Goal: Task Accomplishment & Management: Manage account settings

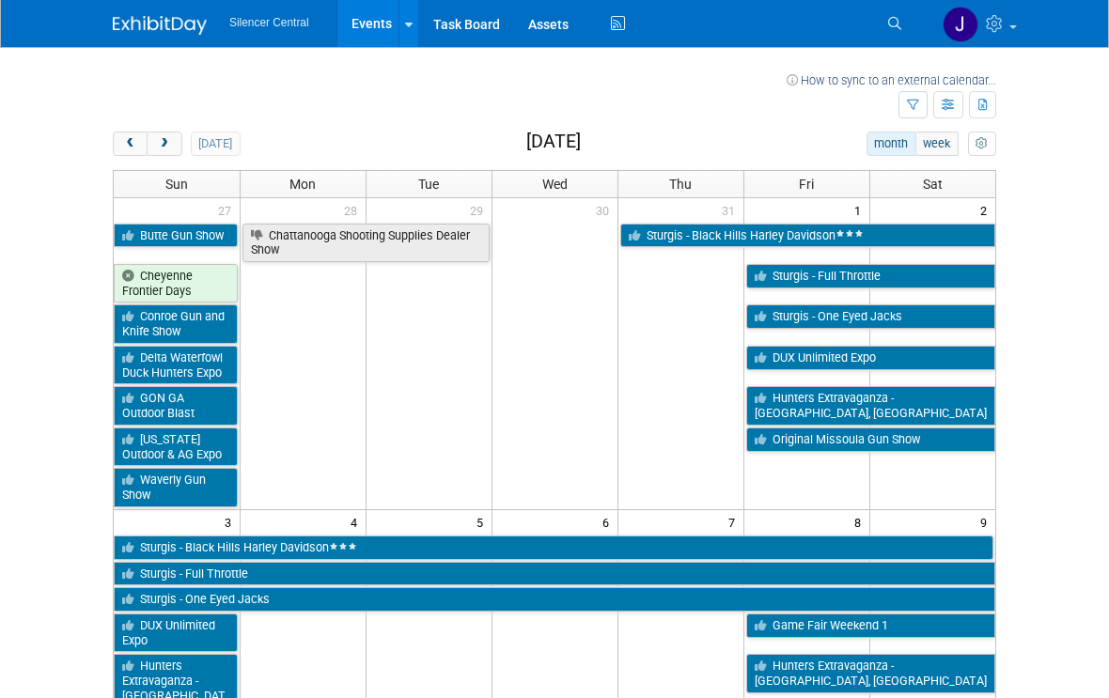
click at [913, 114] on button "button" at bounding box center [913, 104] width 29 height 27
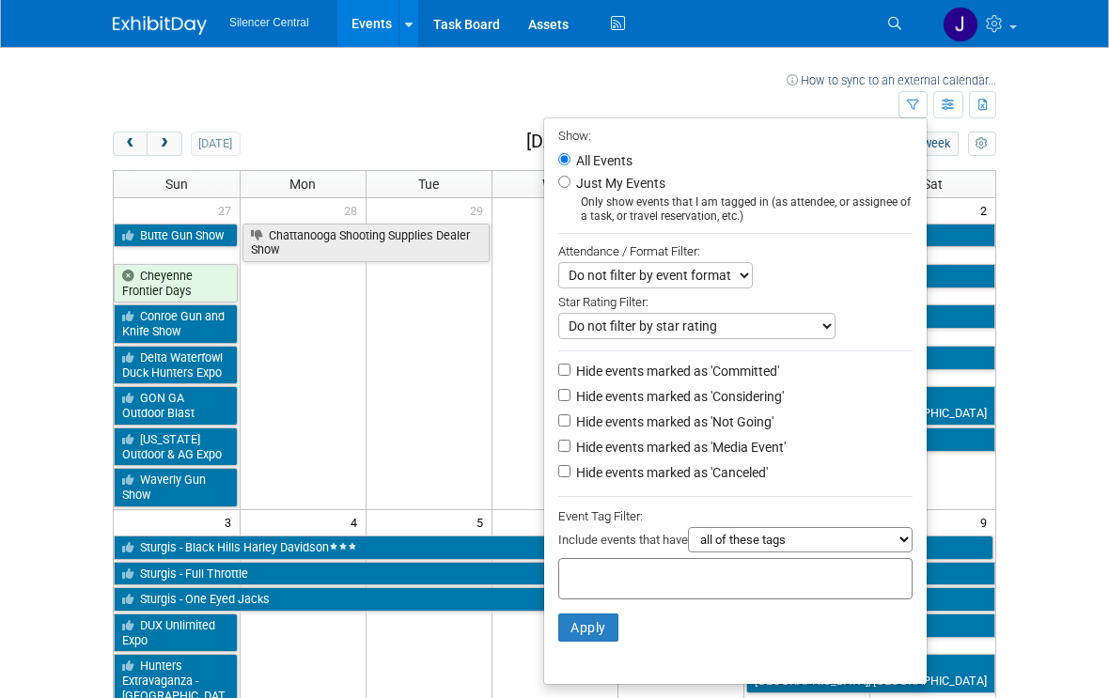
click at [818, 204] on div "Only show events that I am tagged in (as attendee, or assignee of a task, or tr…" at bounding box center [735, 210] width 354 height 28
click at [571, 188] on input "Just My Events" at bounding box center [564, 182] width 12 height 12
radio input "true"
click at [611, 621] on button "Apply" at bounding box center [588, 628] width 60 height 28
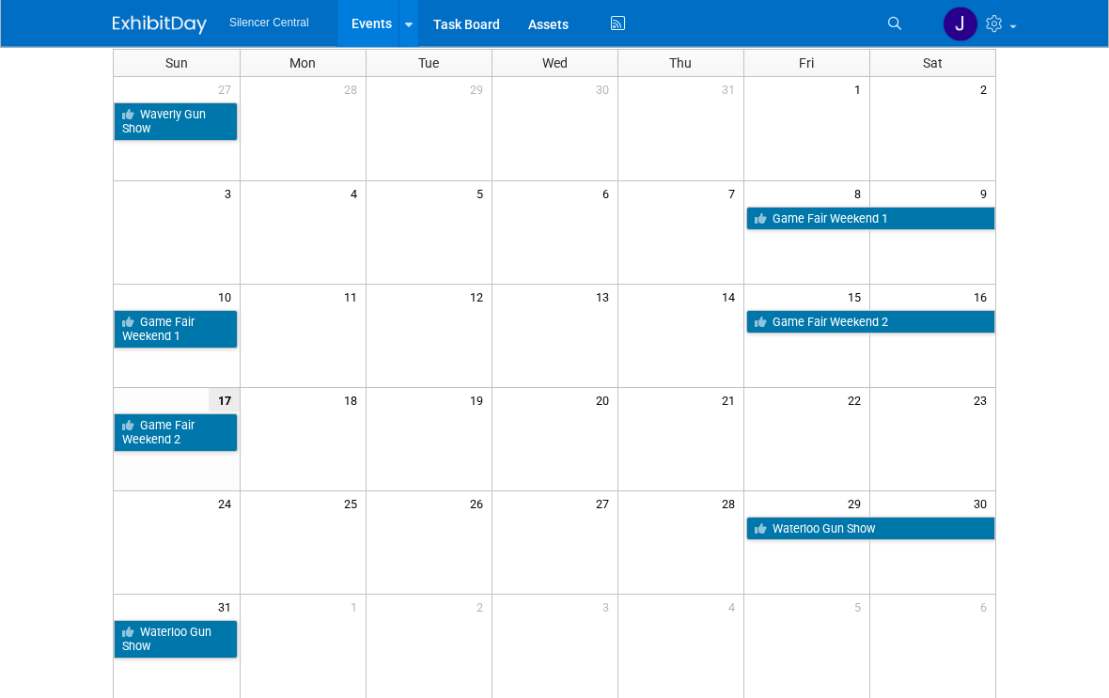
scroll to position [121, 0]
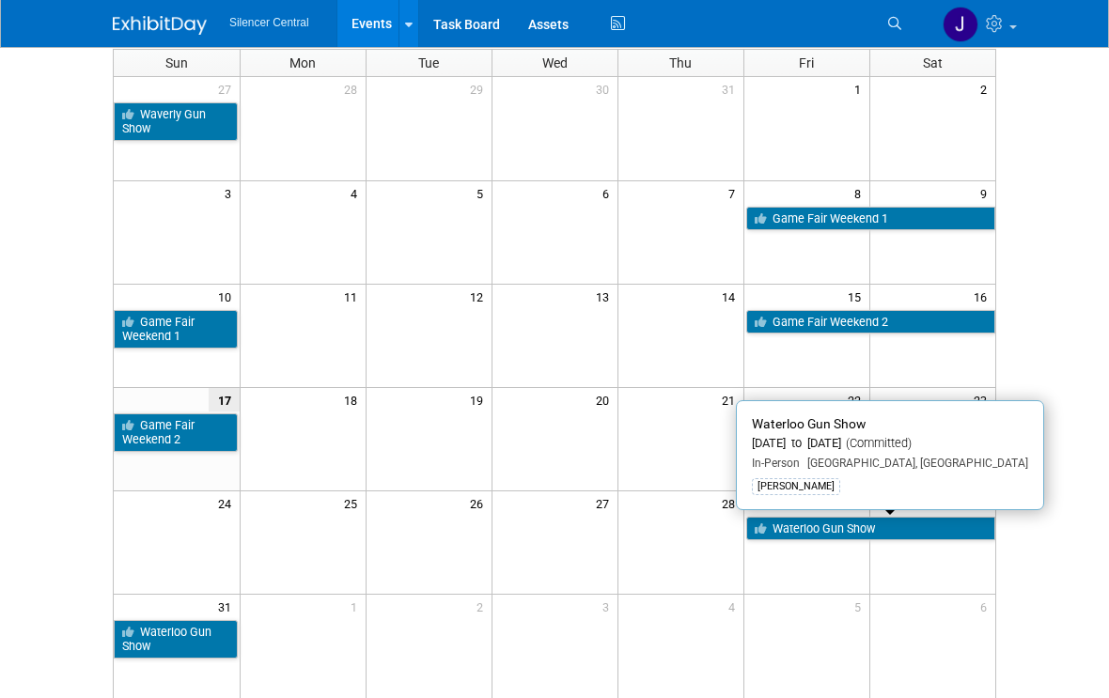
click at [973, 533] on link "Waterloo Gun Show" at bounding box center [871, 529] width 250 height 24
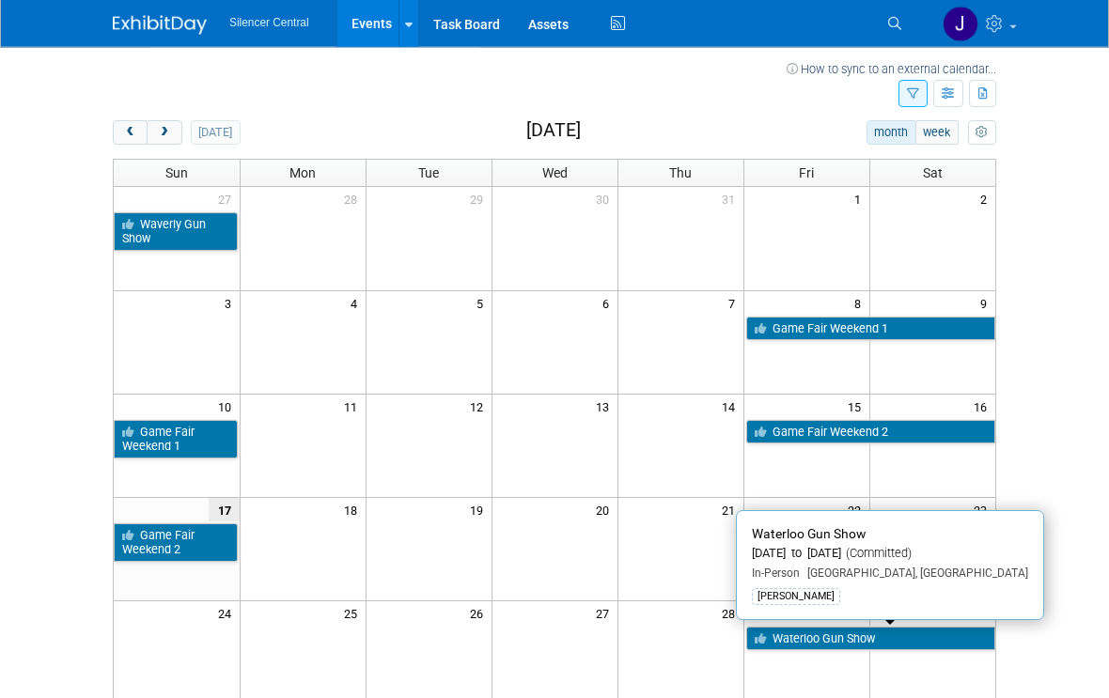
scroll to position [0, 0]
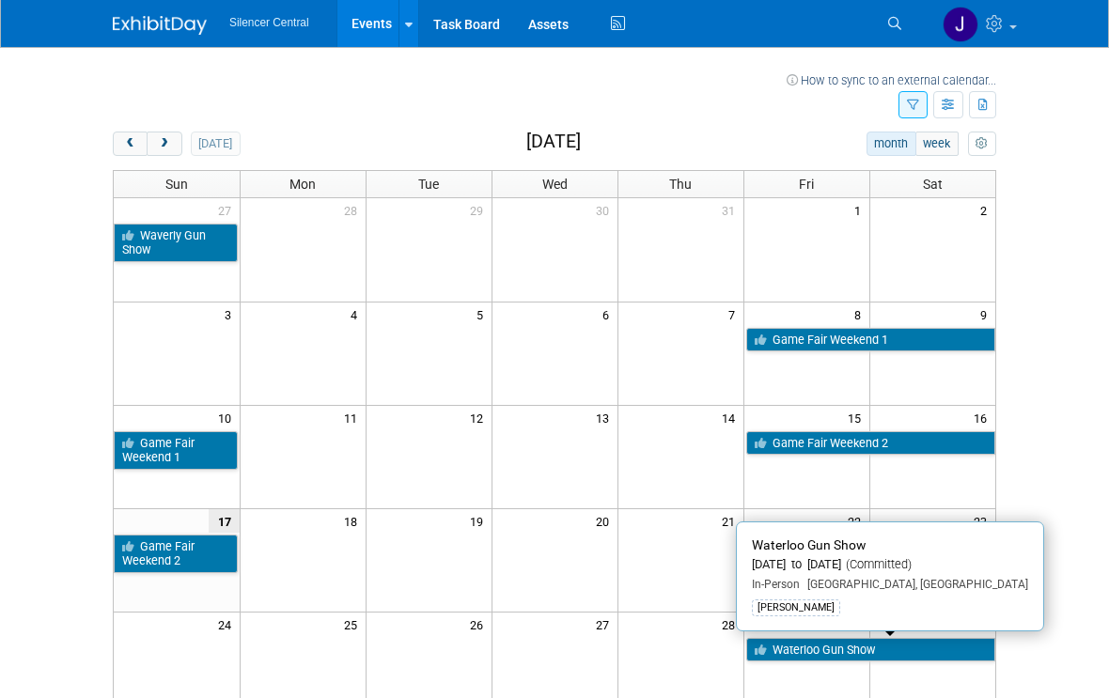
click at [164, 150] on button "next" at bounding box center [164, 144] width 35 height 24
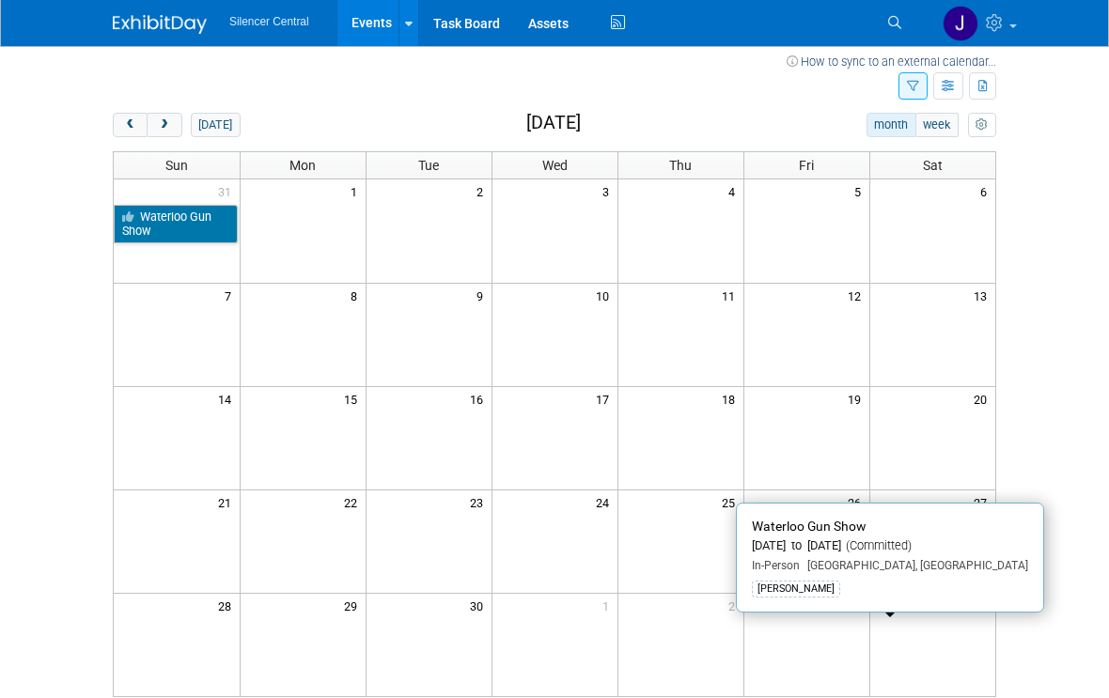
scroll to position [19, 0]
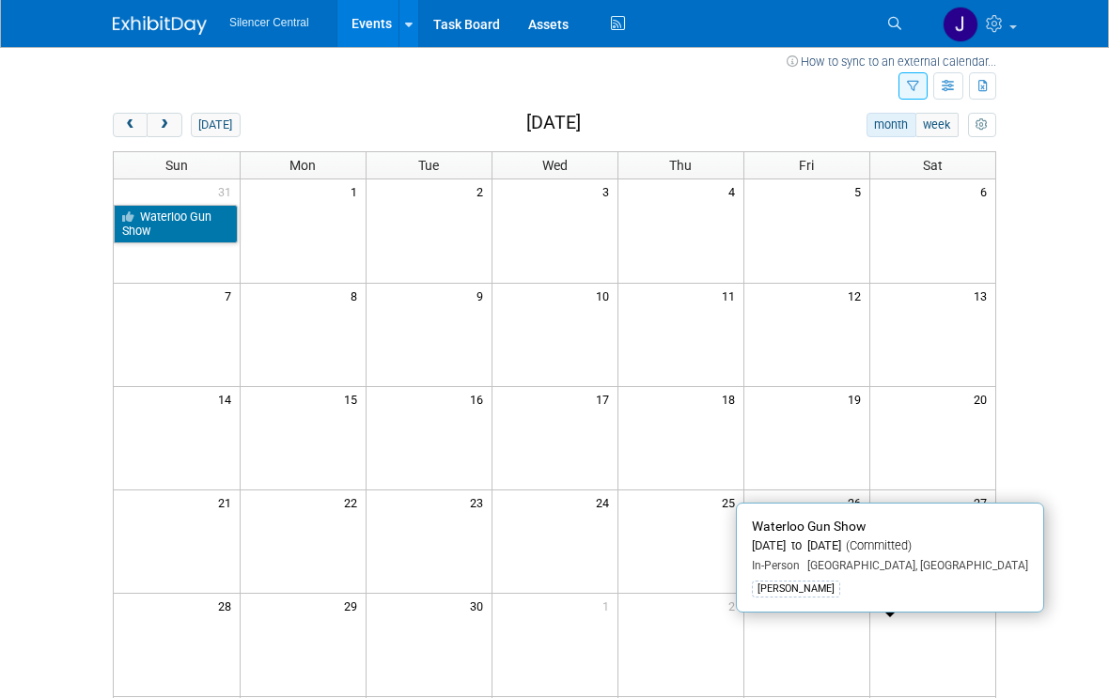
click at [1074, 537] on body "Silencer Central Events Recently Viewed Events: DakotaFest 2025 Mitchell, SD Au…" at bounding box center [554, 330] width 1109 height 698
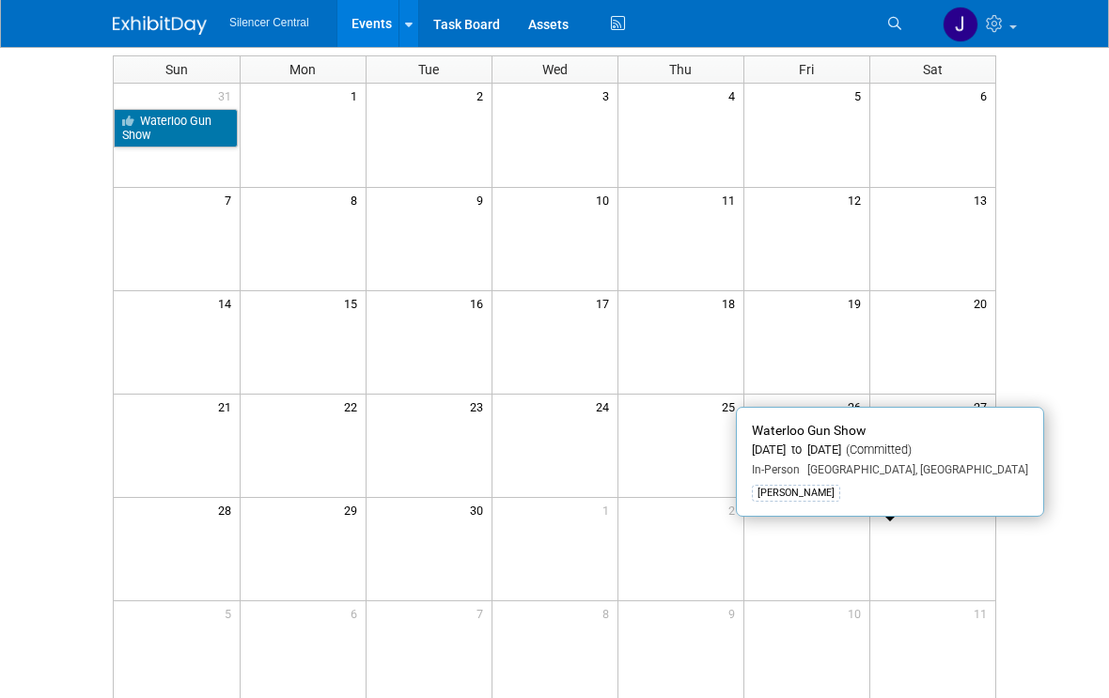
scroll to position [4, 0]
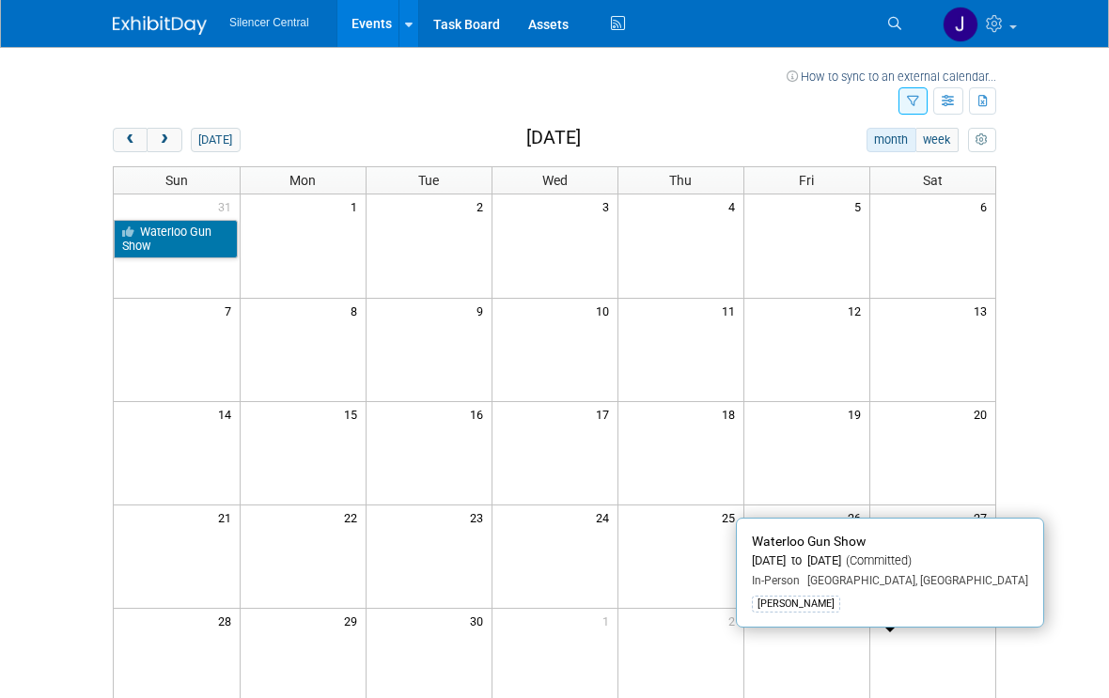
click at [1057, 587] on body "Silencer Central Events Recently Viewed Events: DakotaFest 2025 Mitchell, SD Au…" at bounding box center [554, 345] width 1109 height 698
click at [127, 142] on span "prev" at bounding box center [130, 140] width 14 height 12
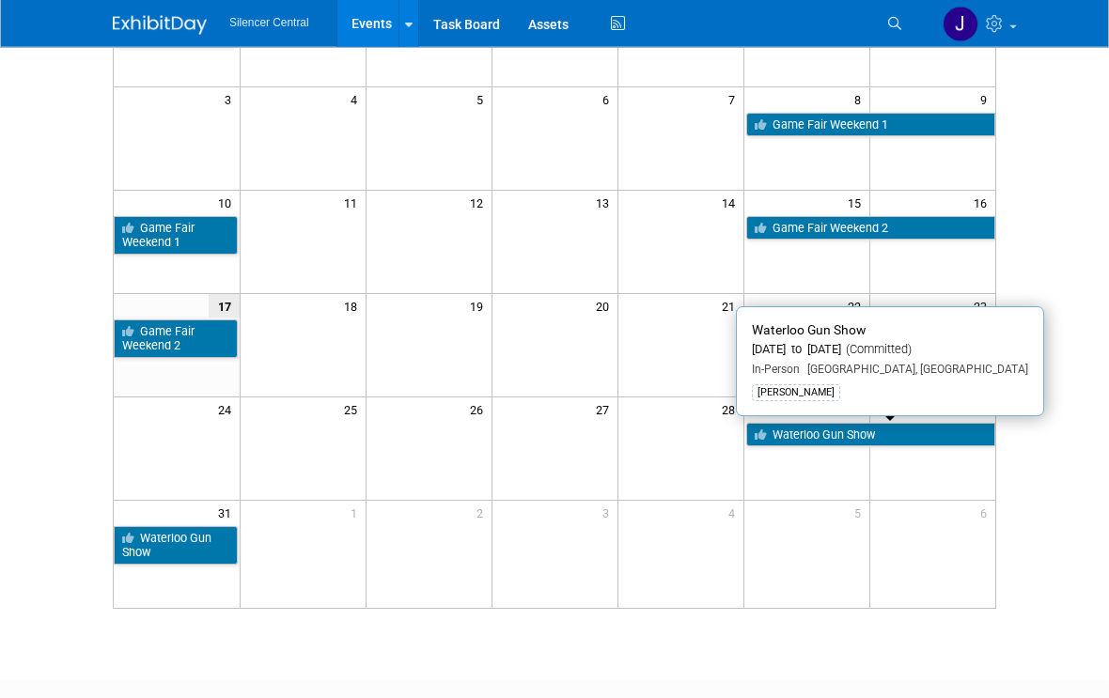
scroll to position [215, 0]
click at [1031, 483] on html "Silencer Central Events Recently Viewed Events: DakotaFest 2025 Mitchell, SD Au…" at bounding box center [554, 134] width 1109 height 698
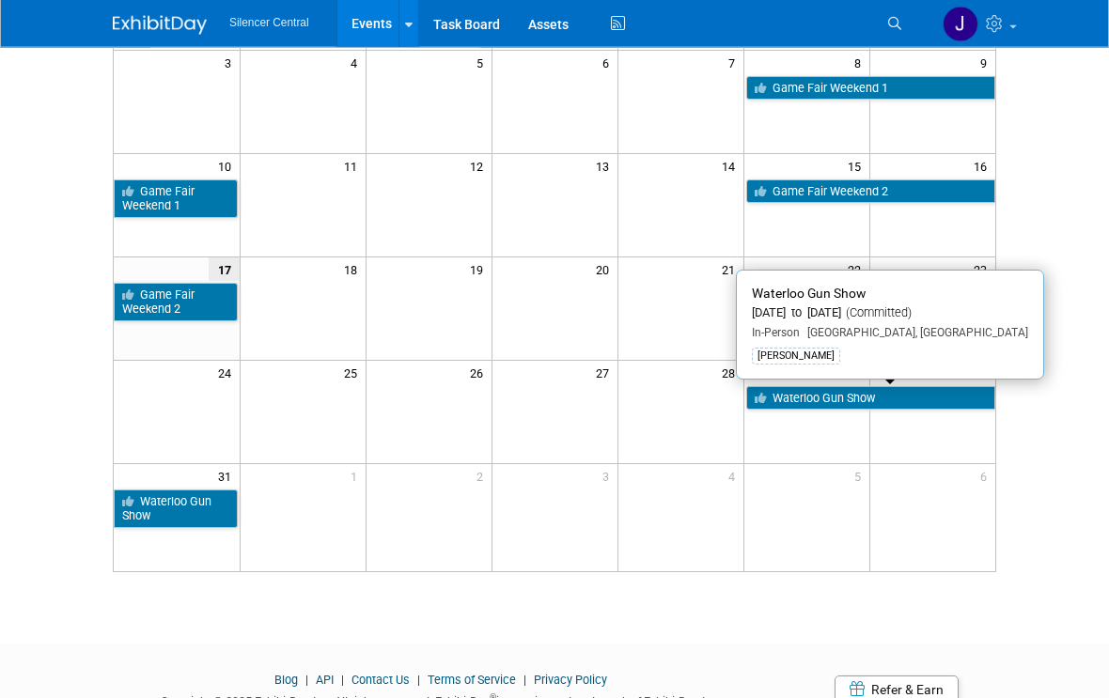
scroll to position [226, 0]
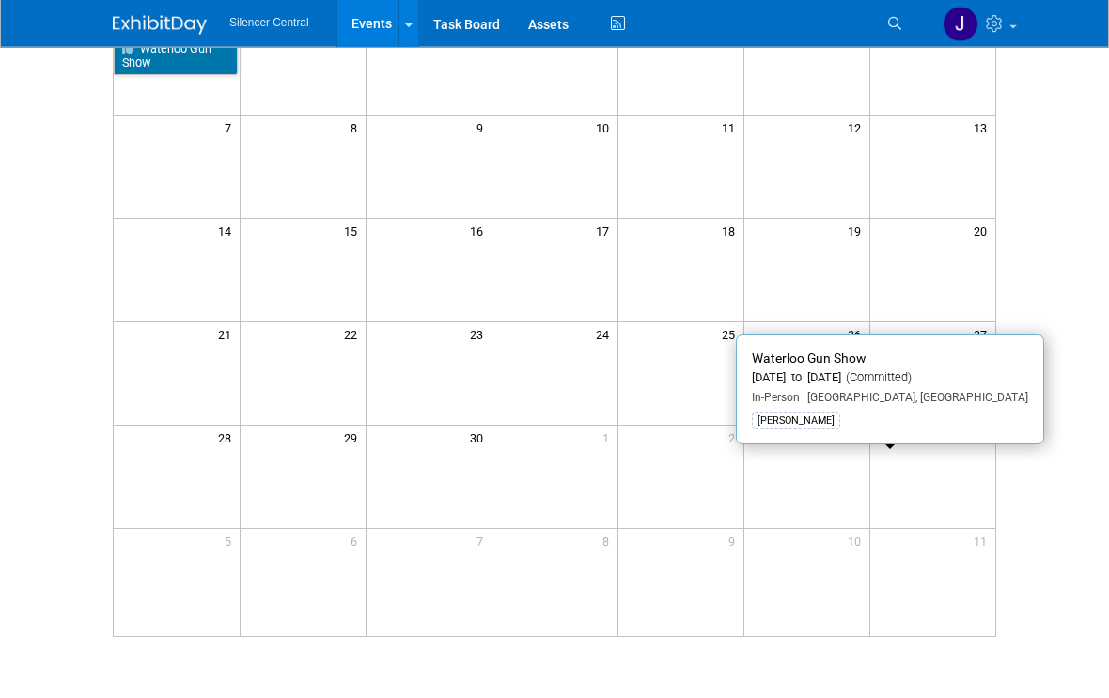
scroll to position [4, 0]
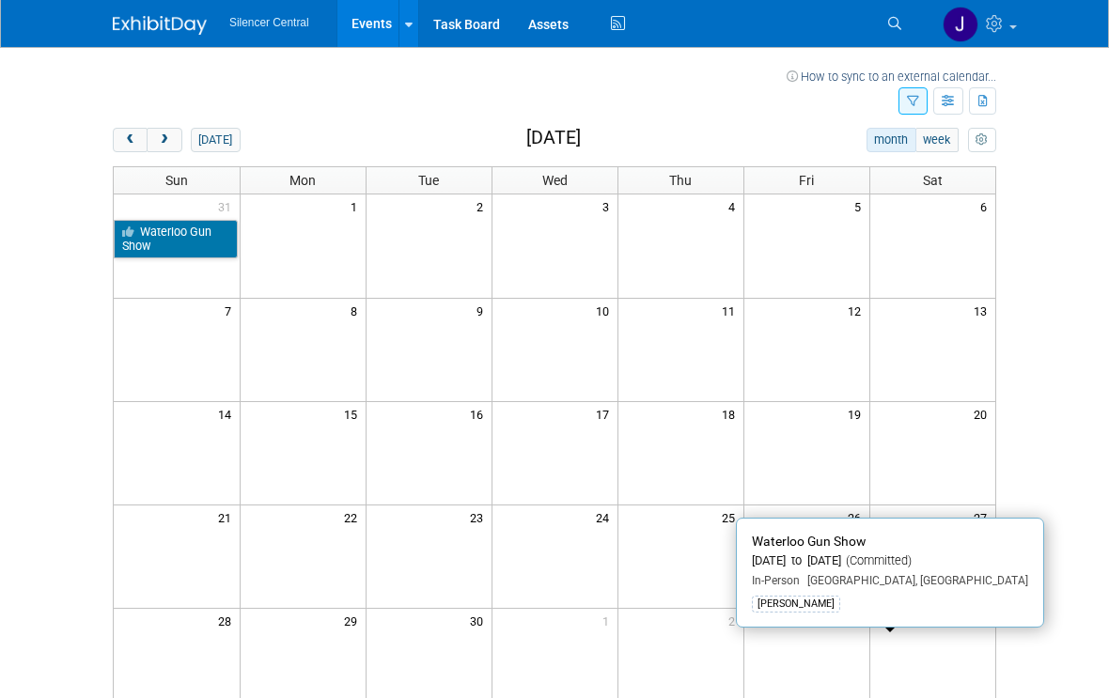
click at [1052, 578] on body "Silencer Central Events Recently Viewed Events: DakotaFest 2025 Mitchell, SD Au…" at bounding box center [554, 345] width 1109 height 698
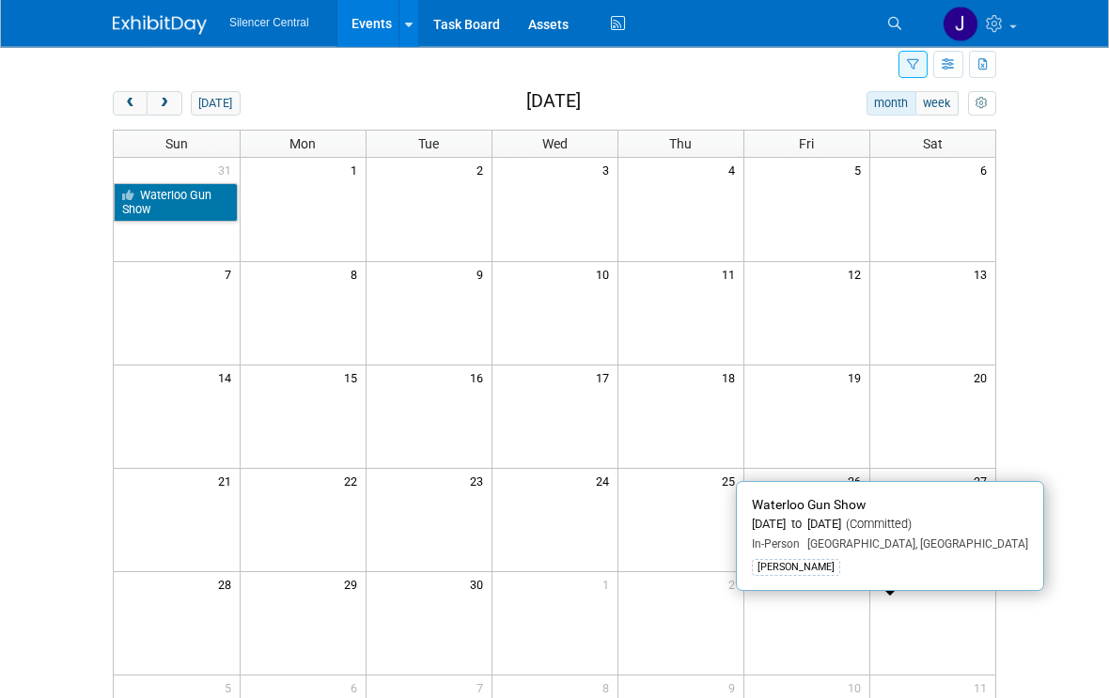
scroll to position [73, 0]
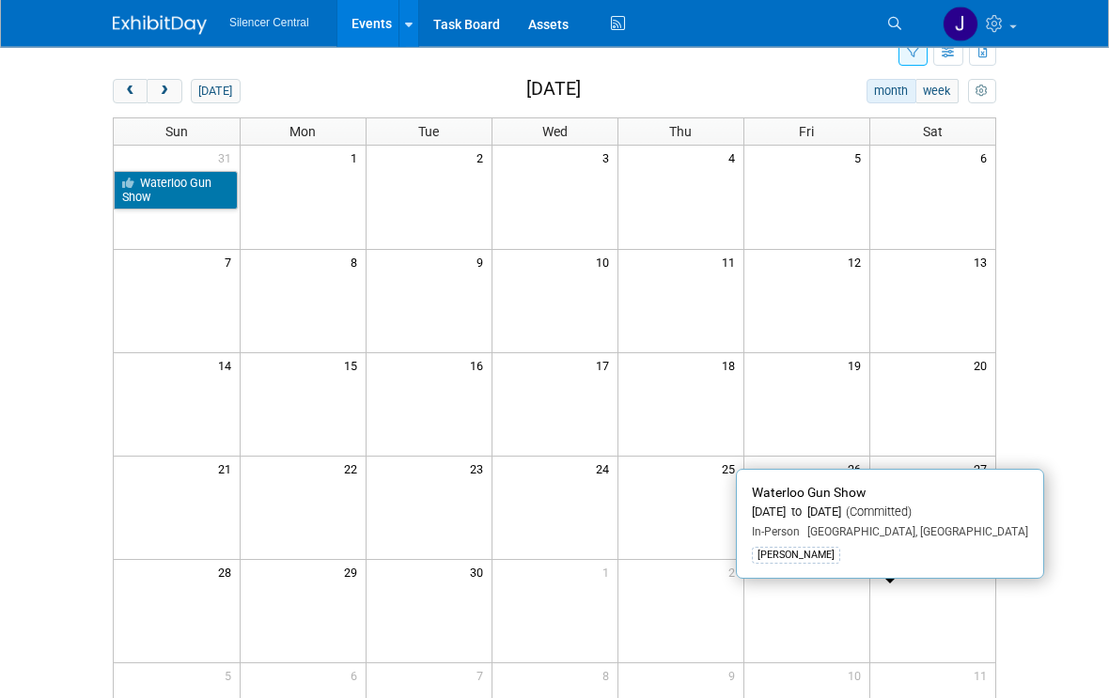
click at [122, 102] on button "prev" at bounding box center [130, 92] width 35 height 24
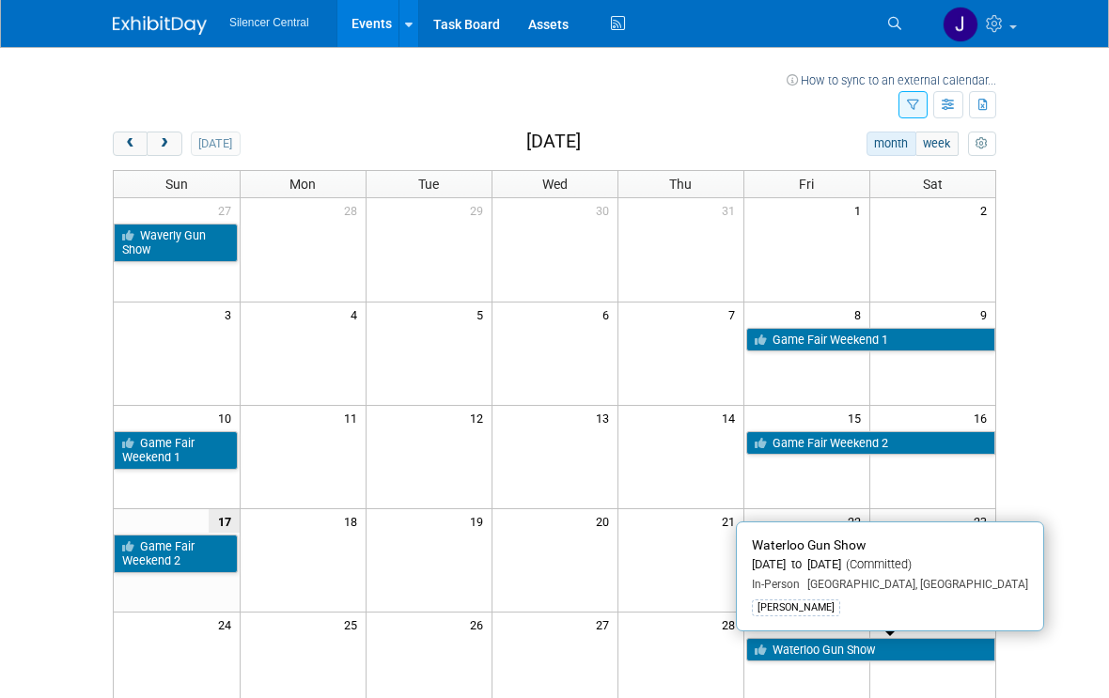
scroll to position [31, 0]
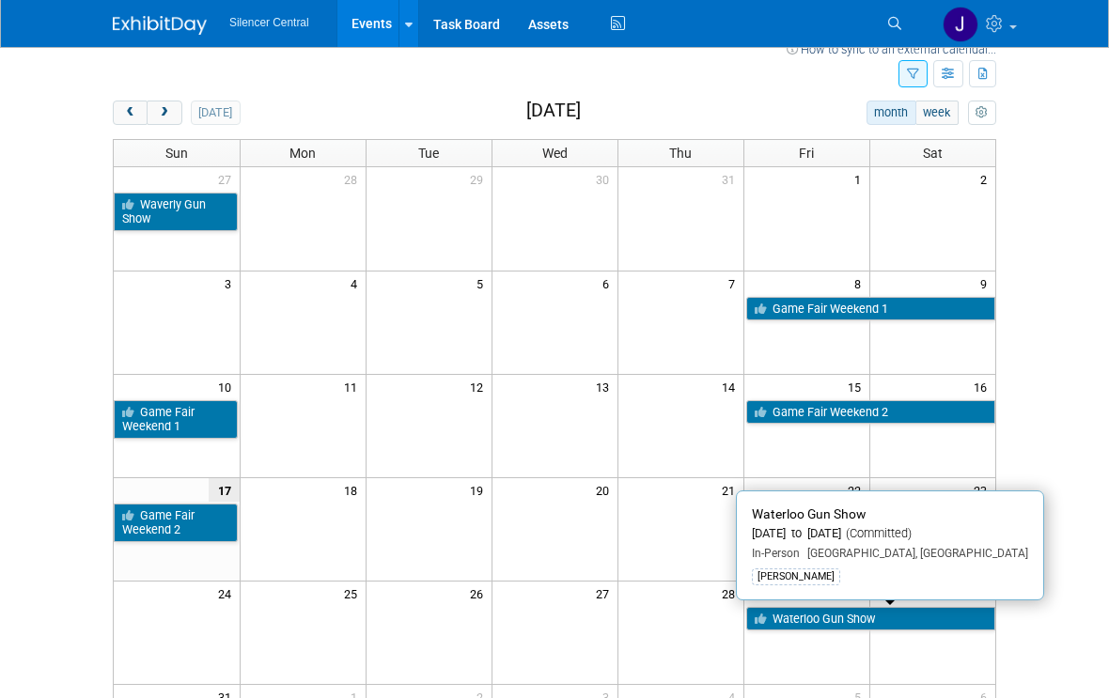
click at [917, 78] on icon "button" at bounding box center [913, 75] width 12 height 12
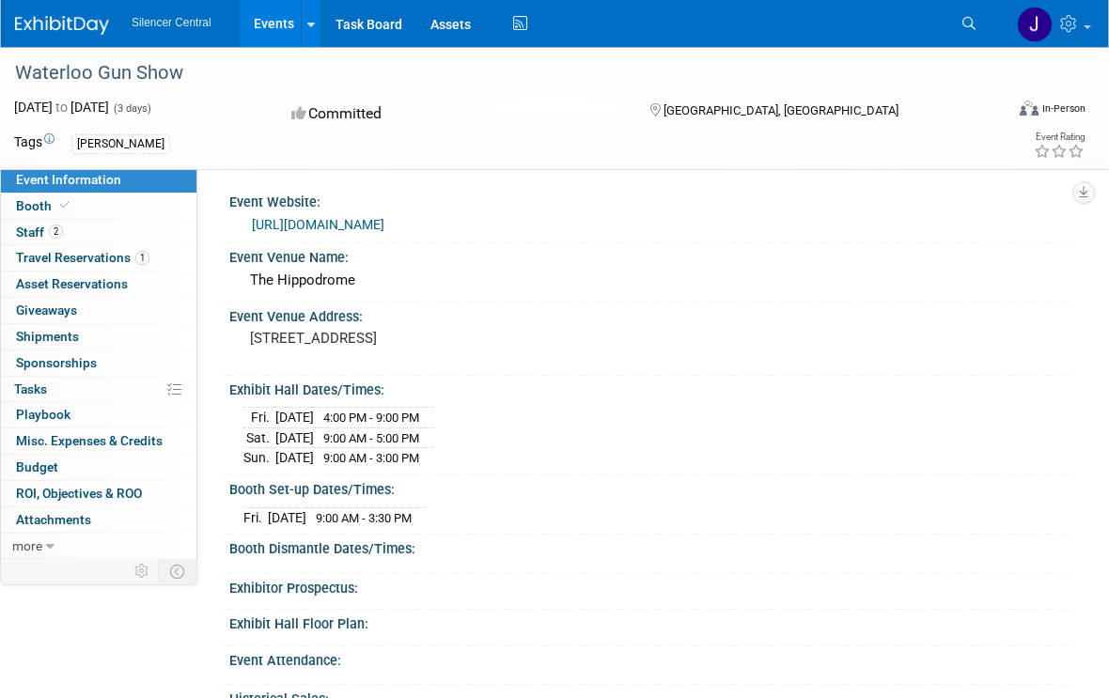
scroll to position [1, 0]
click at [54, 233] on span "2" at bounding box center [56, 232] width 14 height 14
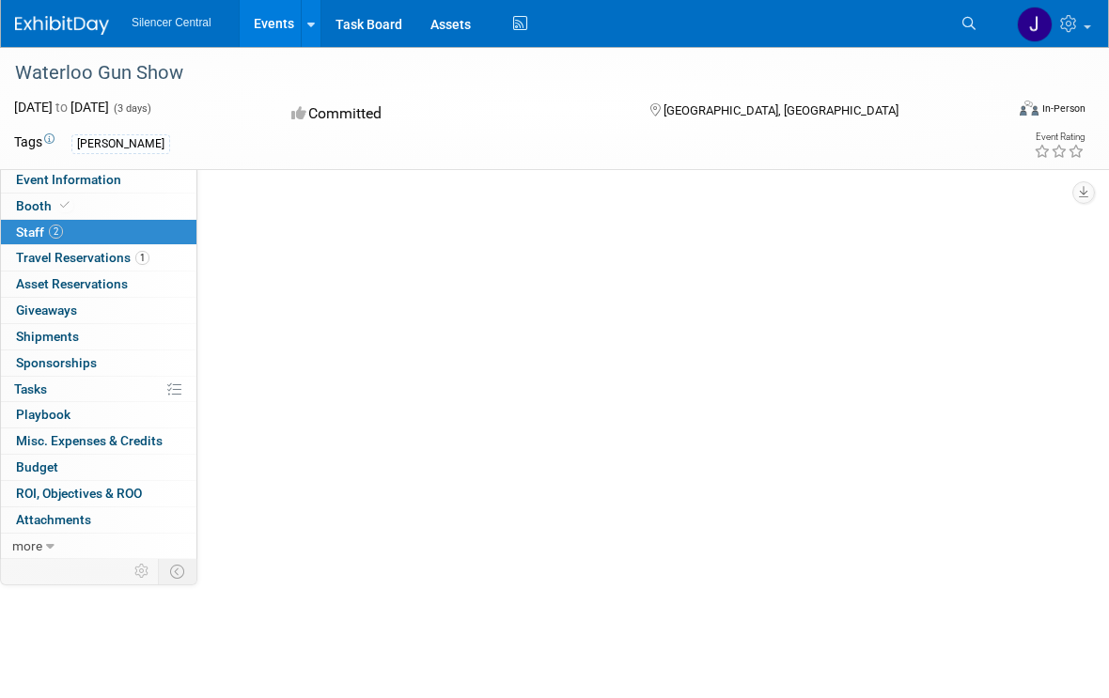
scroll to position [0, 0]
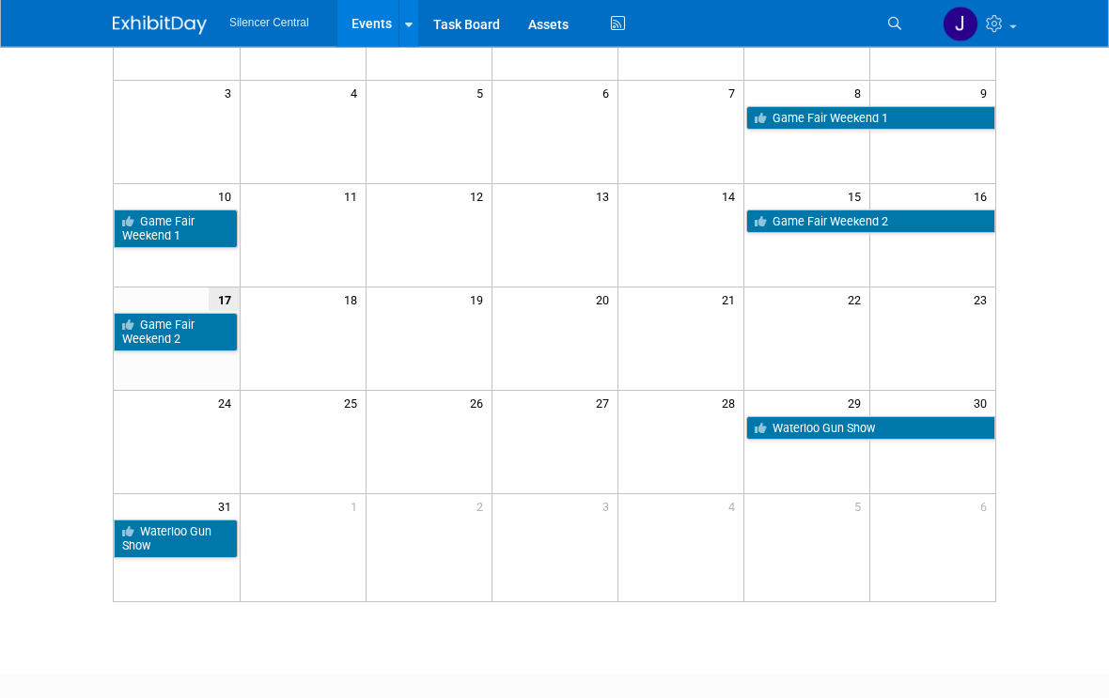
scroll to position [222, 0]
